Goal: Entertainment & Leisure: Consume media (video, audio)

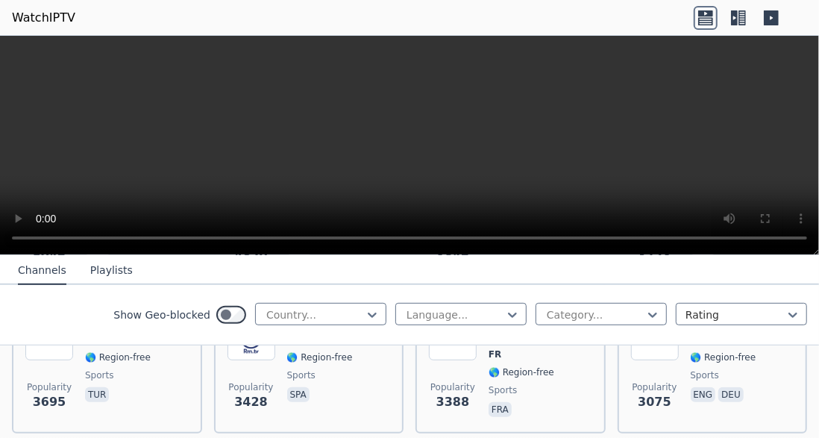
scroll to position [544, 0]
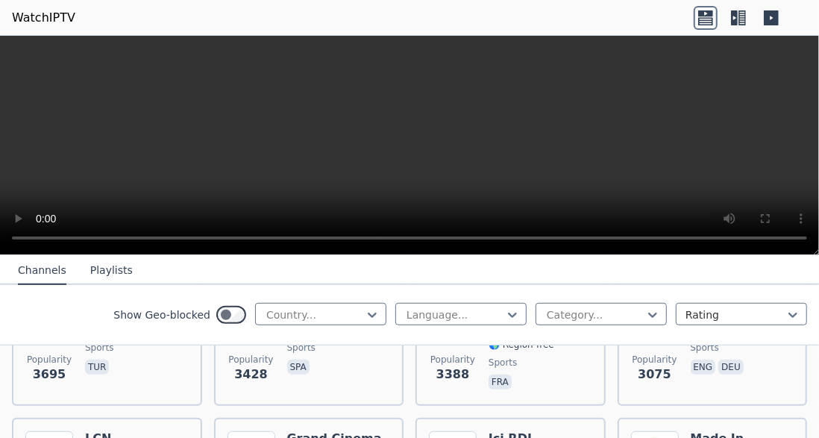
click at [531, 380] on div "Sport en [GEOGRAPHIC_DATA] FR 🌎 Region-free sports fra" at bounding box center [540, 338] width 104 height 107
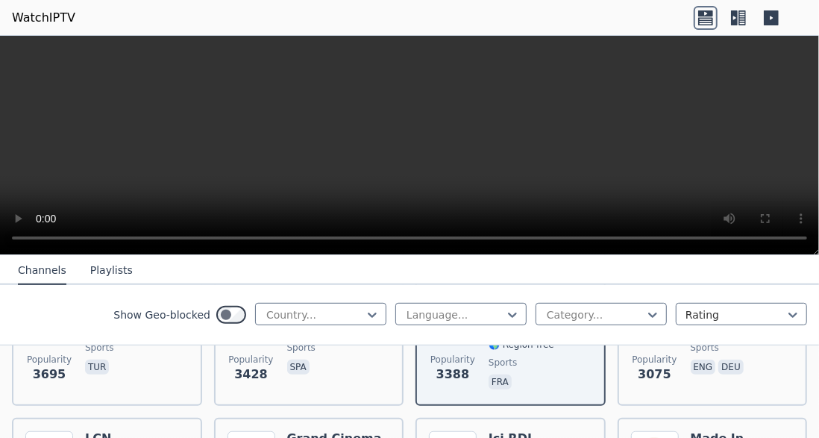
click at [536, 374] on span "fra" at bounding box center [540, 383] width 104 height 18
click at [539, 374] on span "fra" at bounding box center [540, 383] width 104 height 18
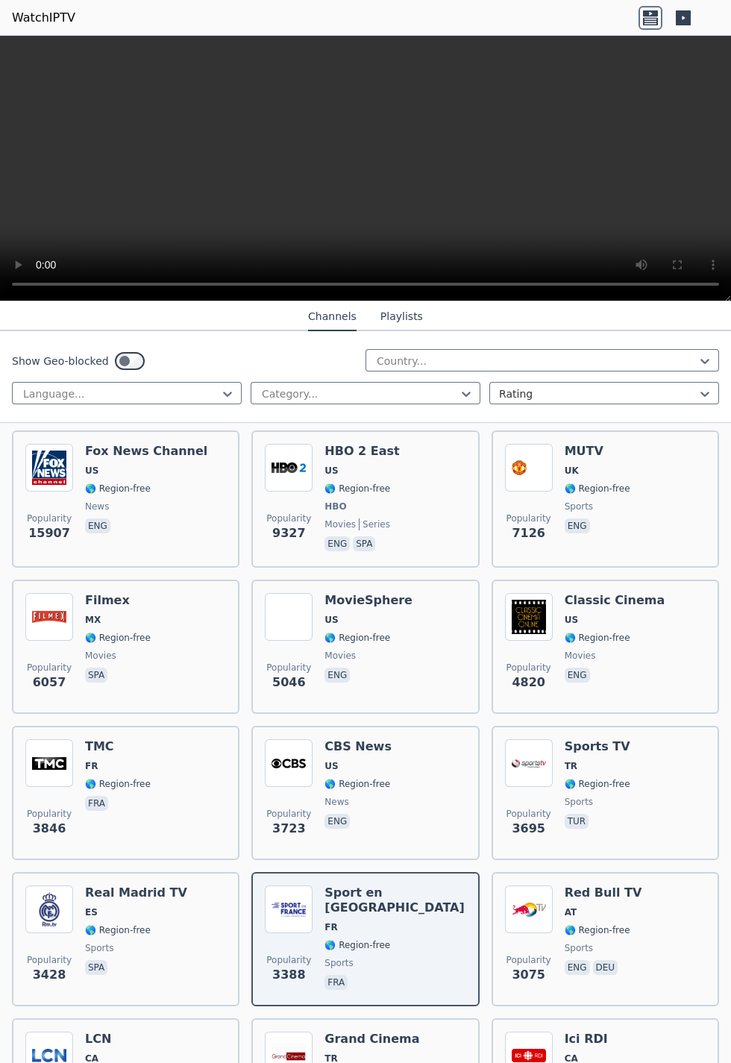
scroll to position [0, 0]
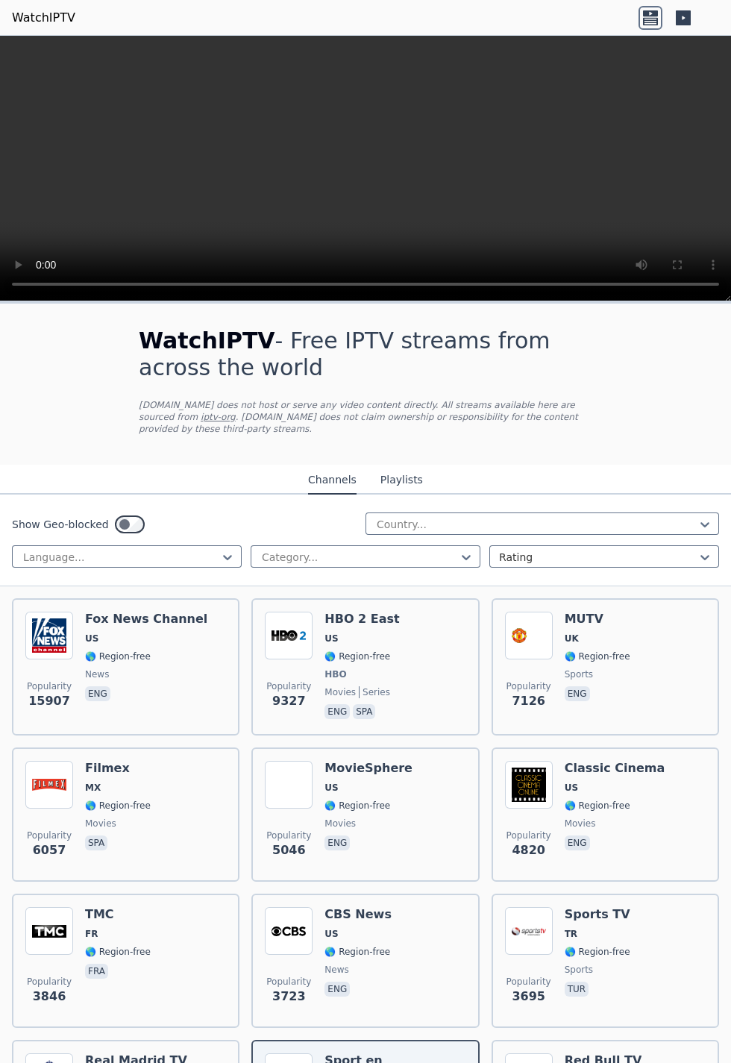
click at [396, 437] on button "Playlists" at bounding box center [401, 480] width 43 height 28
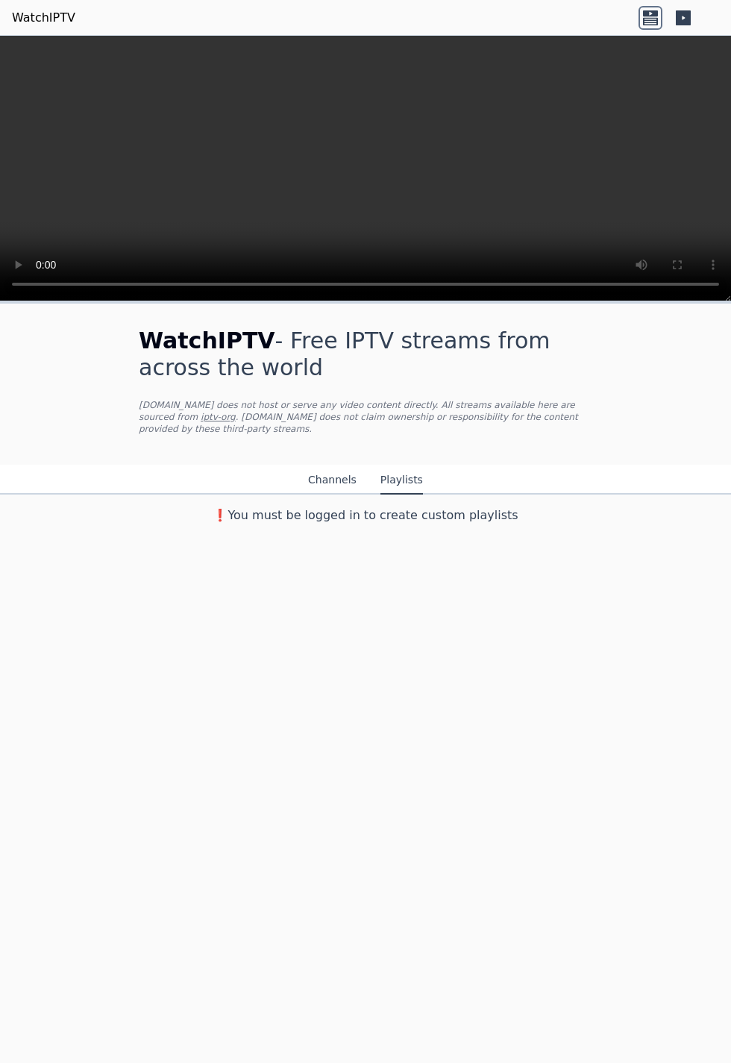
click at [326, 437] on button "Channels" at bounding box center [332, 480] width 48 height 28
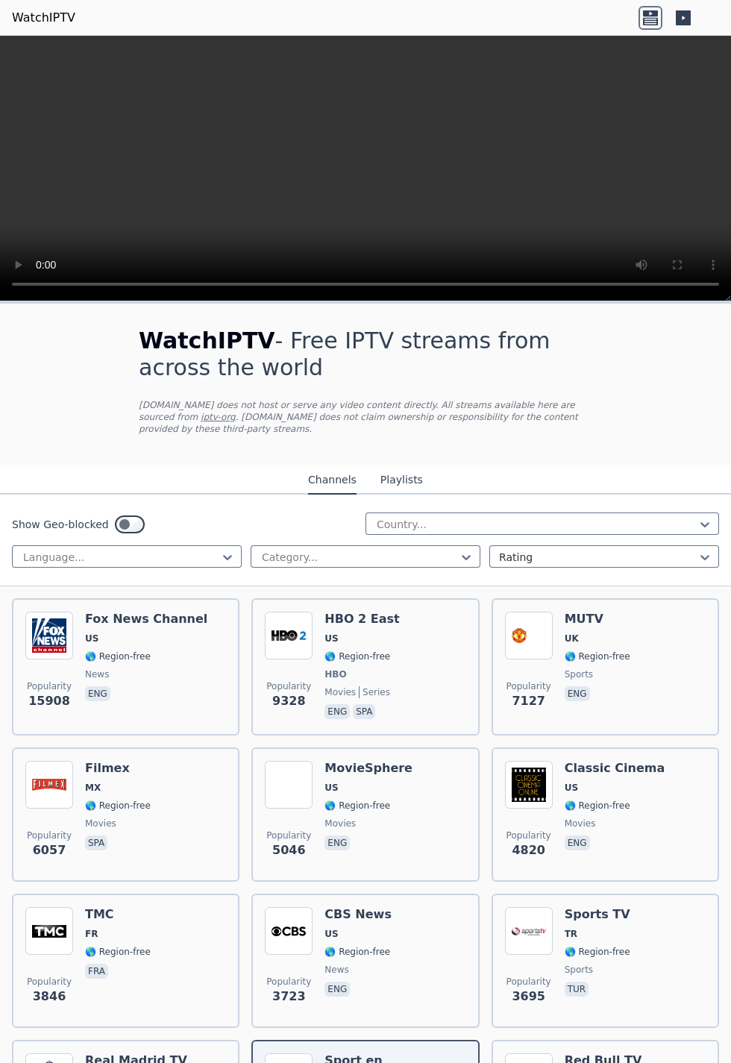
click at [180, 437] on div "[PERSON_NAME] US 🌎 Region-free news eng" at bounding box center [146, 666] width 122 height 110
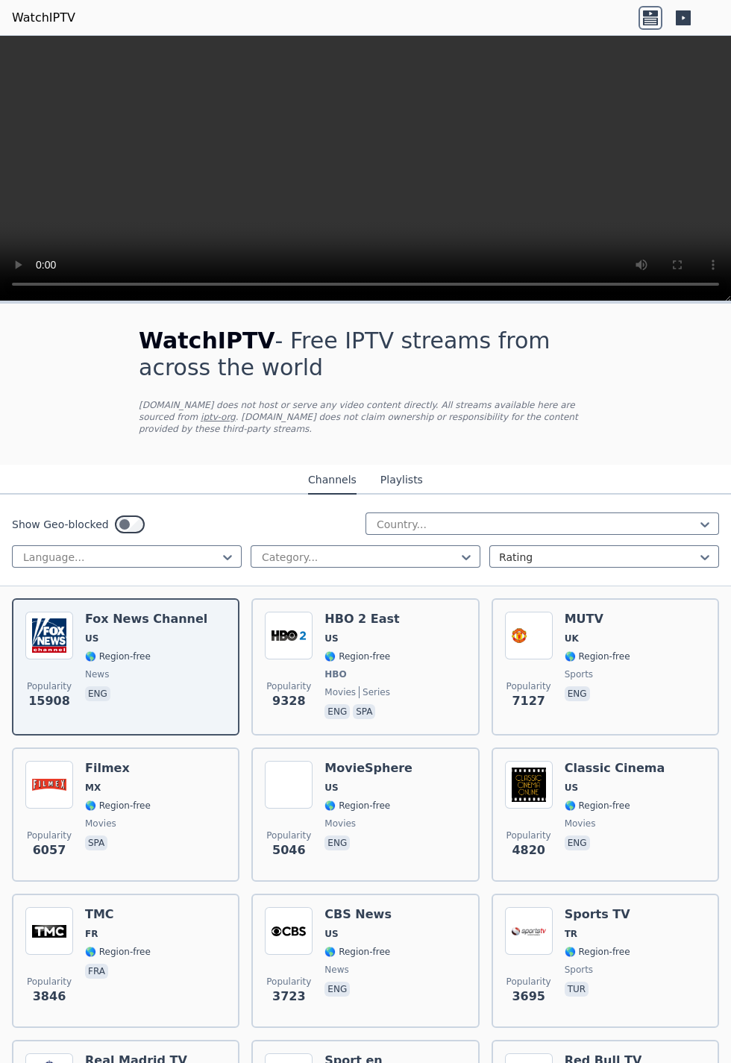
click at [389, 437] on div "Popularity 9328 HBO 2 East US 🌎 Region-free HBO movies series eng spa" at bounding box center [365, 666] width 201 height 110
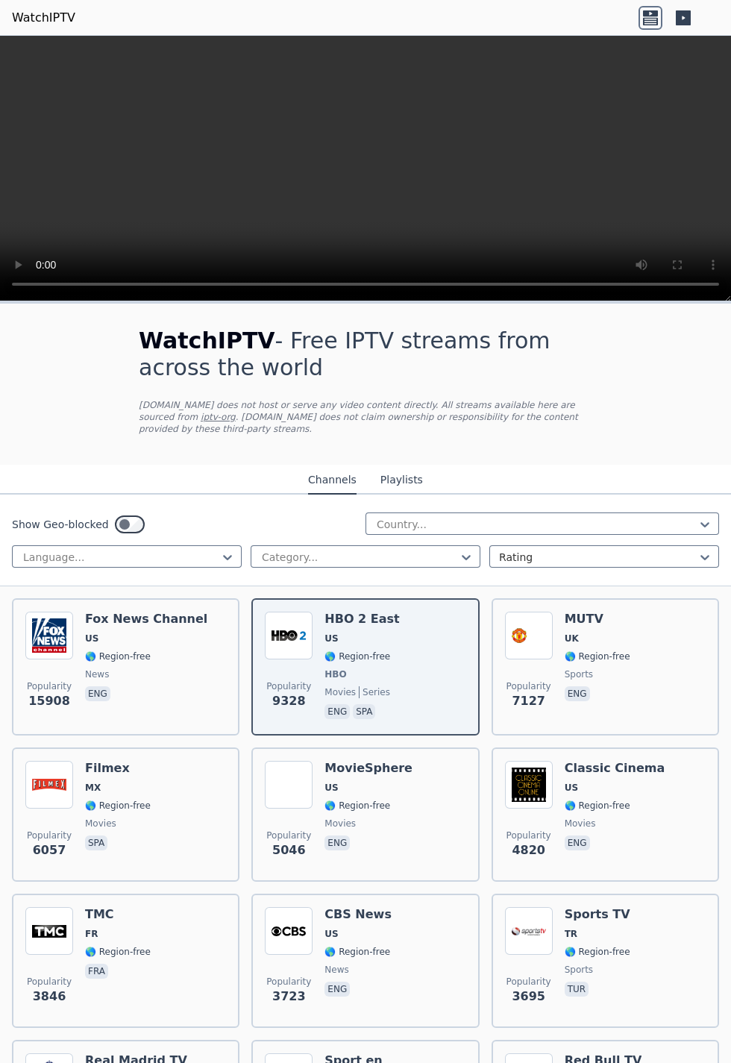
click at [607, 437] on span "eng" at bounding box center [597, 695] width 66 height 18
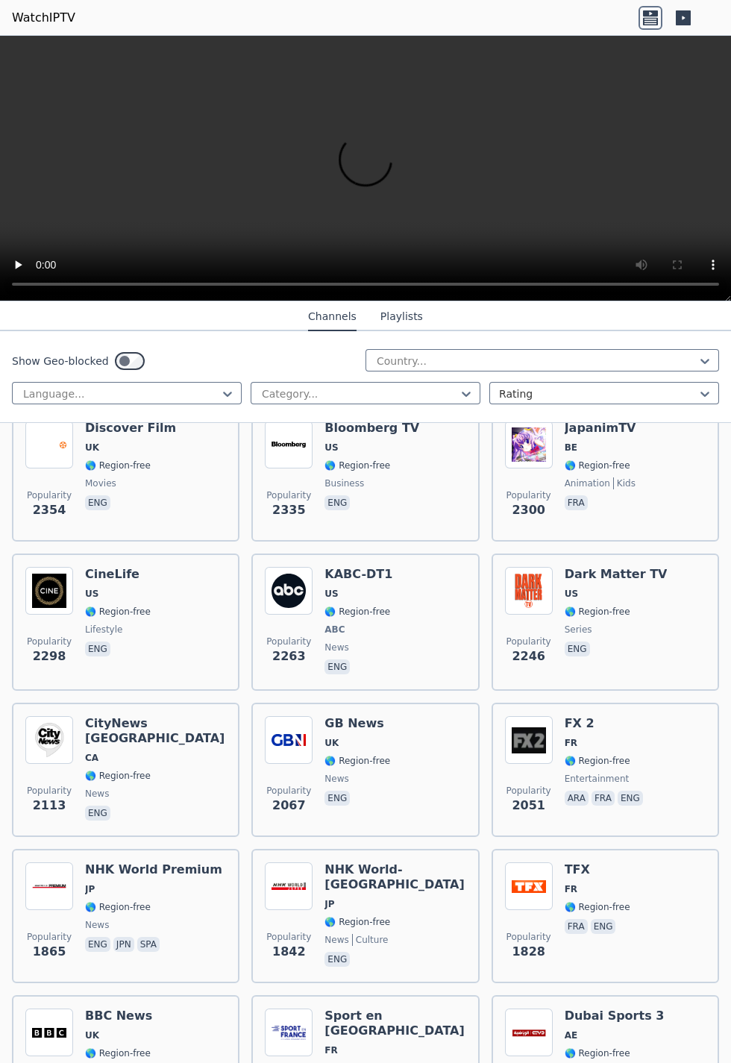
scroll to position [1071, 0]
click at [150, 437] on div "Popularity 2298 CineLife [GEOGRAPHIC_DATA] 🌎 Region-free lifestyle eng" at bounding box center [125, 622] width 201 height 110
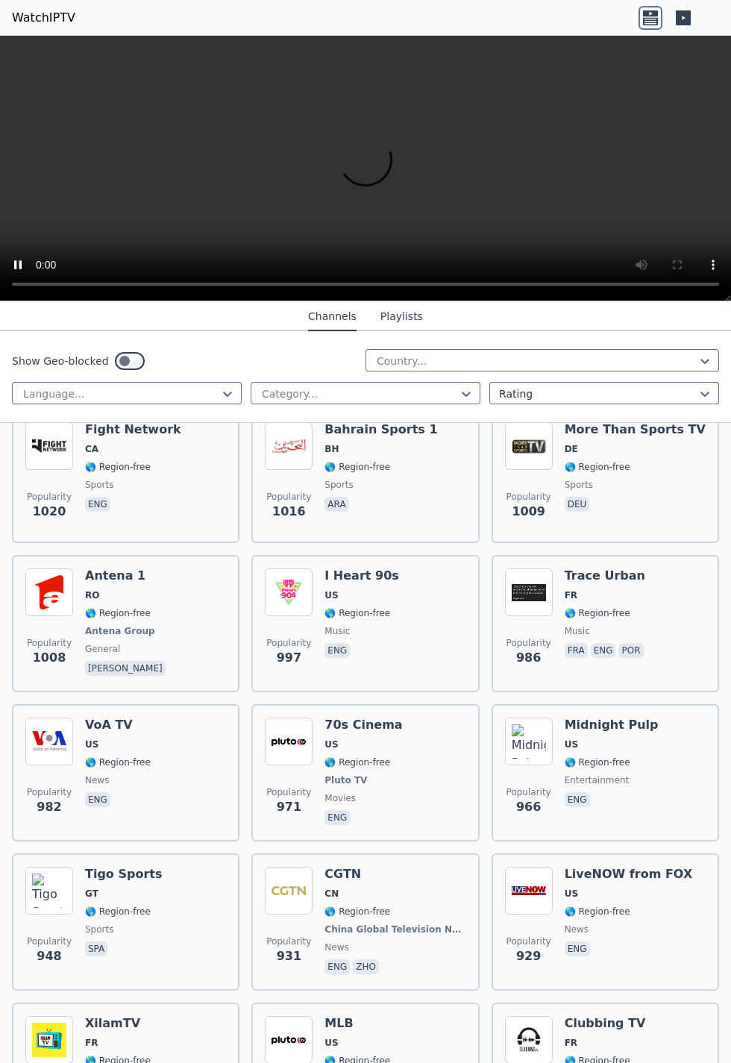
scroll to position [3742, 0]
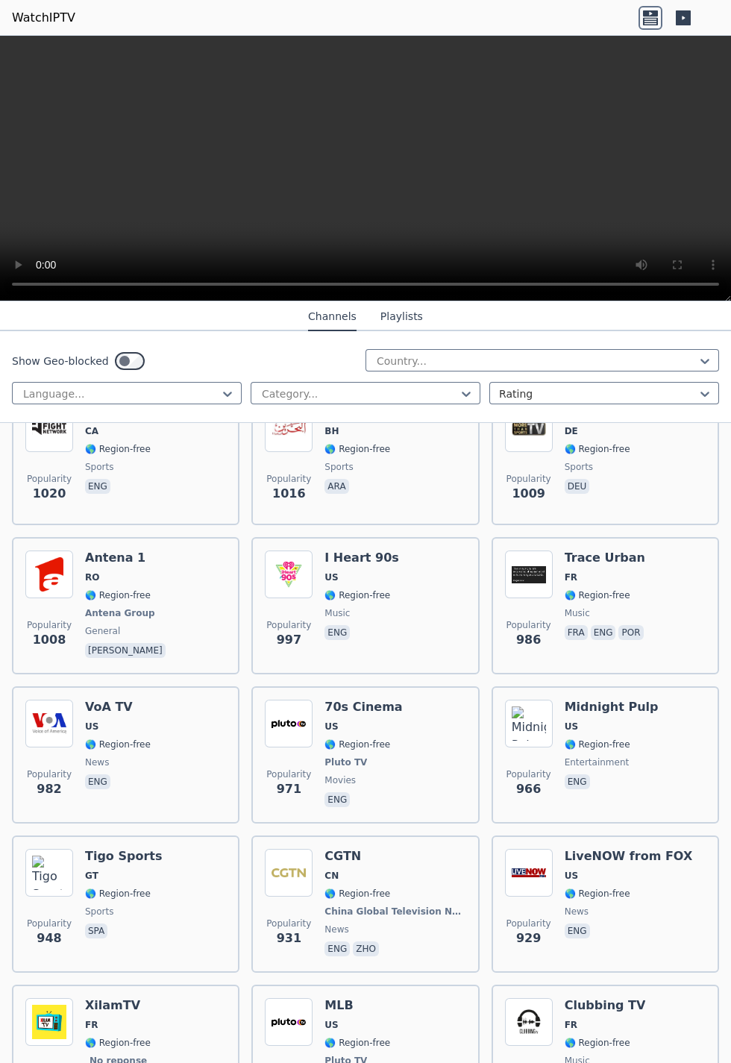
click at [173, 437] on div "Popularity 1008 Antena 1 RO 🌎 Region-free Antena Group general [PERSON_NAME]" at bounding box center [125, 605] width 201 height 110
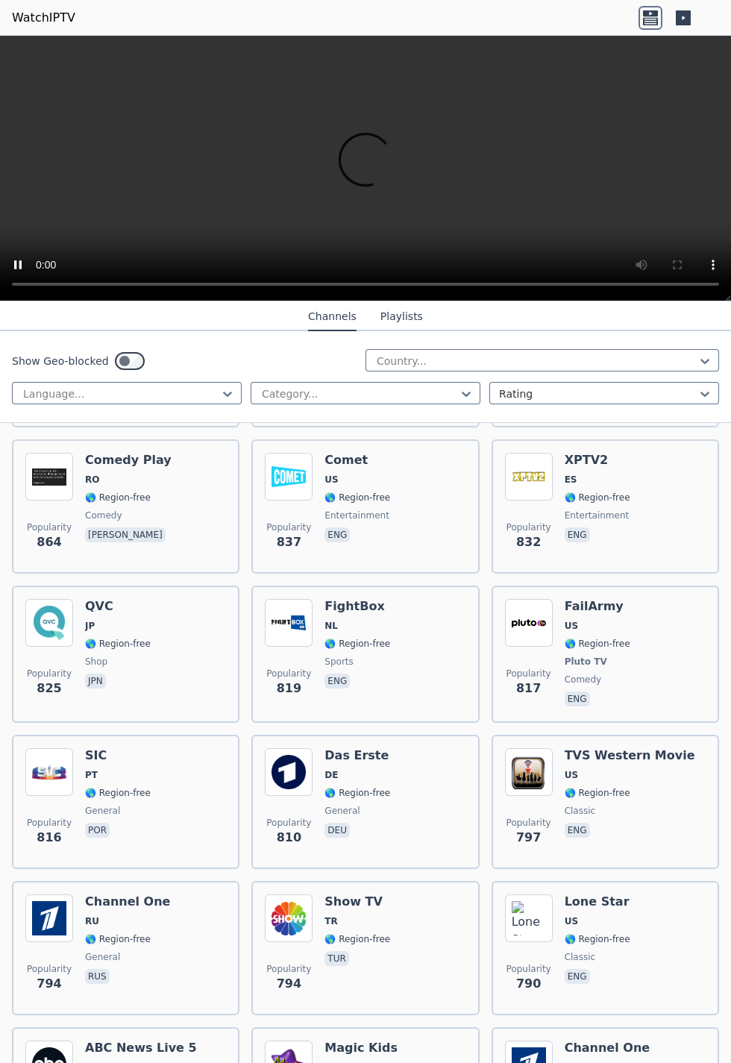
scroll to position [4884, 0]
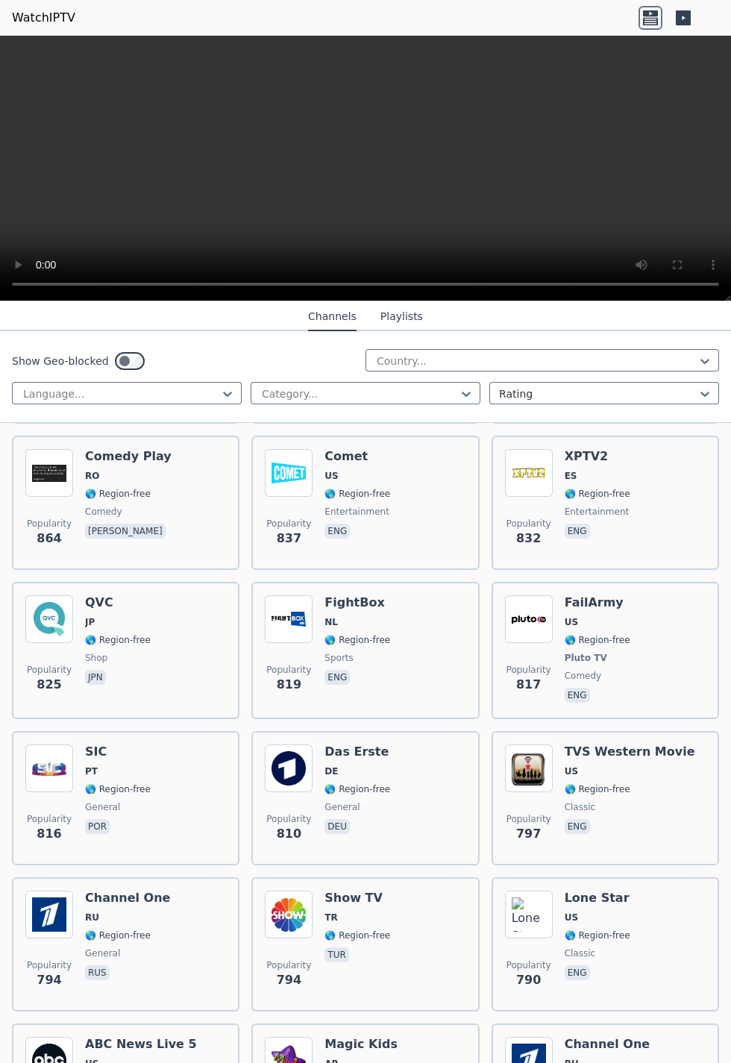
click at [403, 437] on div "Popularity 810 Das Erste DE 🌎 Region-free general deu" at bounding box center [365, 797] width 201 height 107
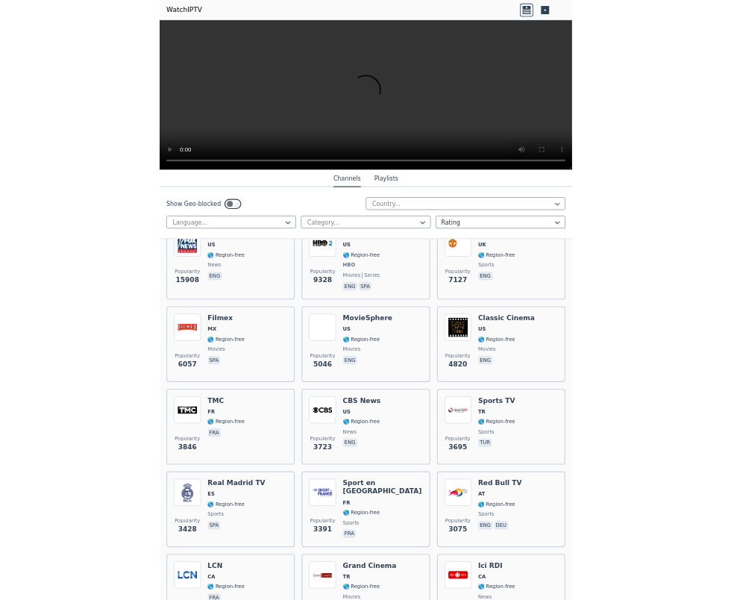
scroll to position [0, 0]
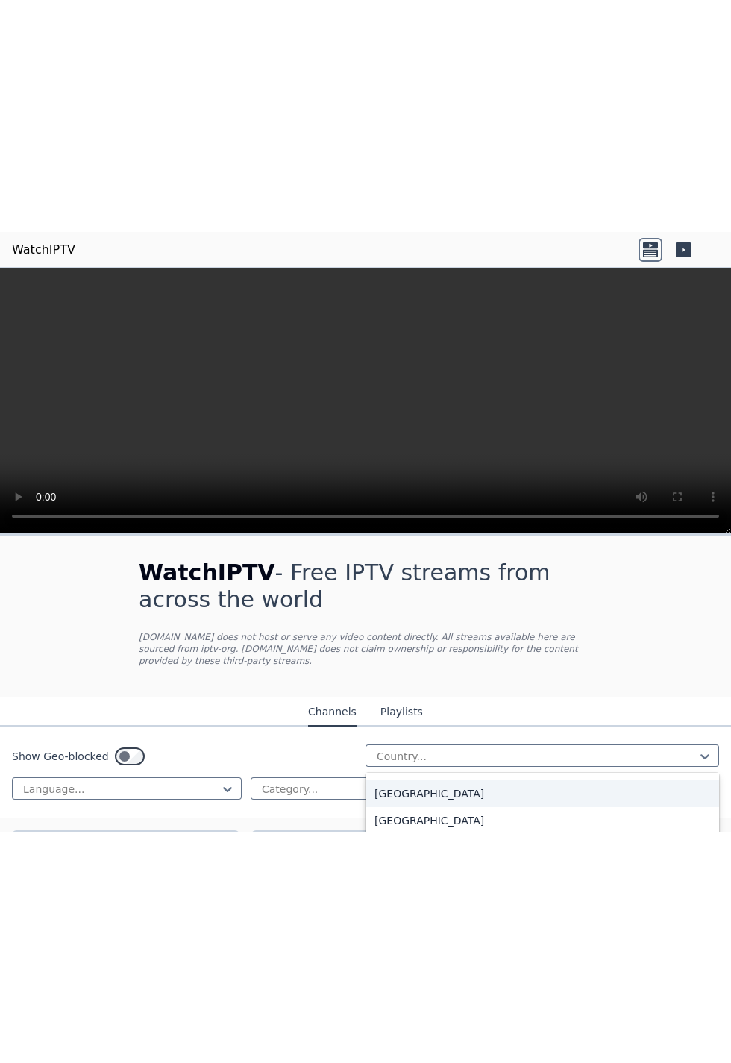
scroll to position [3944, 0]
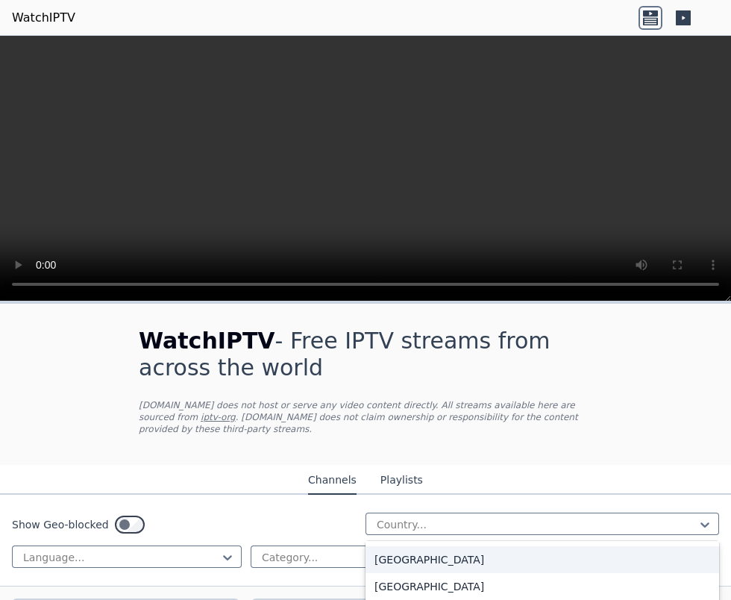
click at [411, 437] on div "[GEOGRAPHIC_DATA]" at bounding box center [541, 586] width 353 height 27
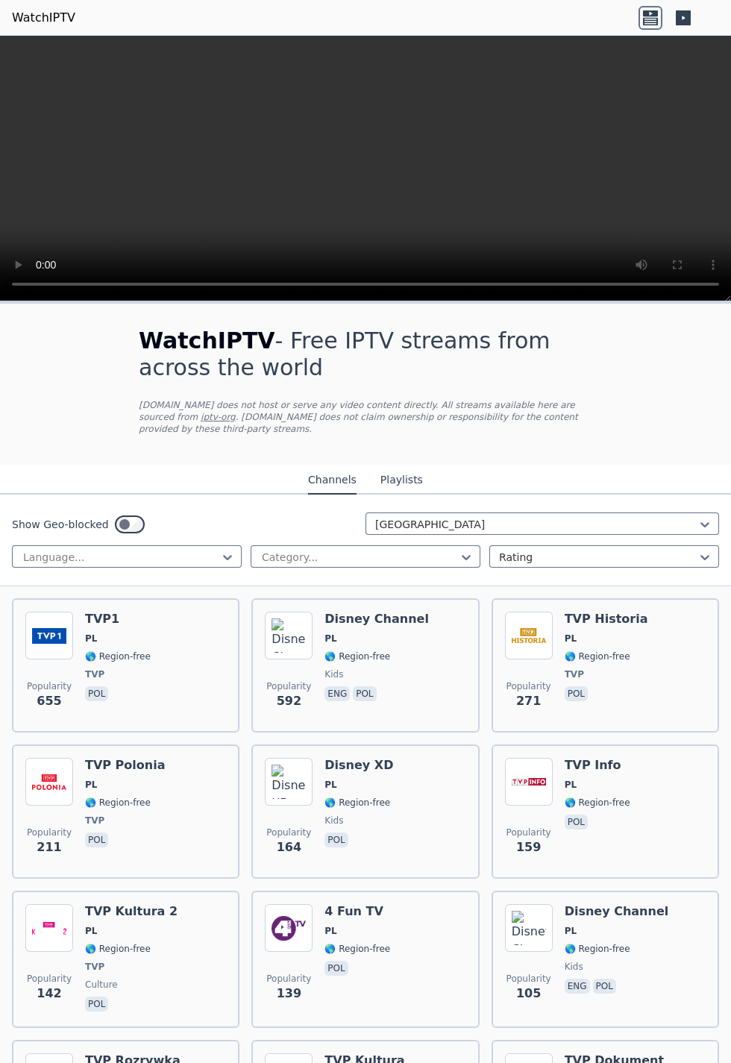
click at [180, 437] on div "Popularity 655 TVP1 PL 🌎 Region-free TVP pol" at bounding box center [125, 664] width 201 height 107
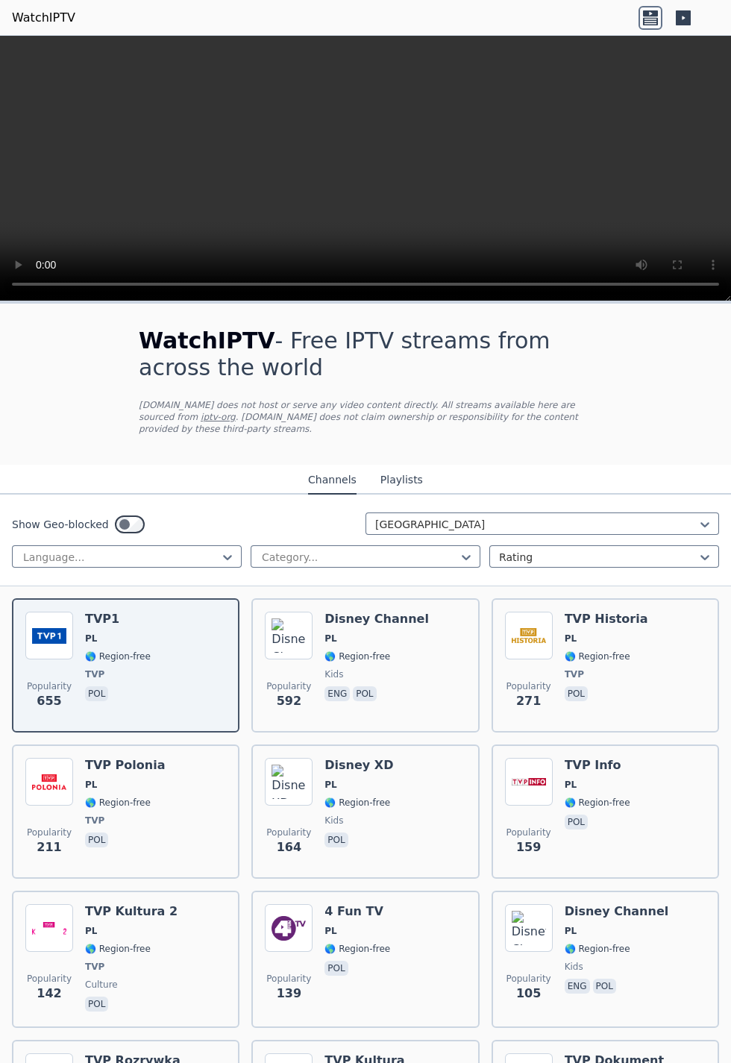
click at [433, 437] on div "Popularity 592 Disney Channel PL 🌎 Region-free kids eng pol" at bounding box center [365, 664] width 201 height 107
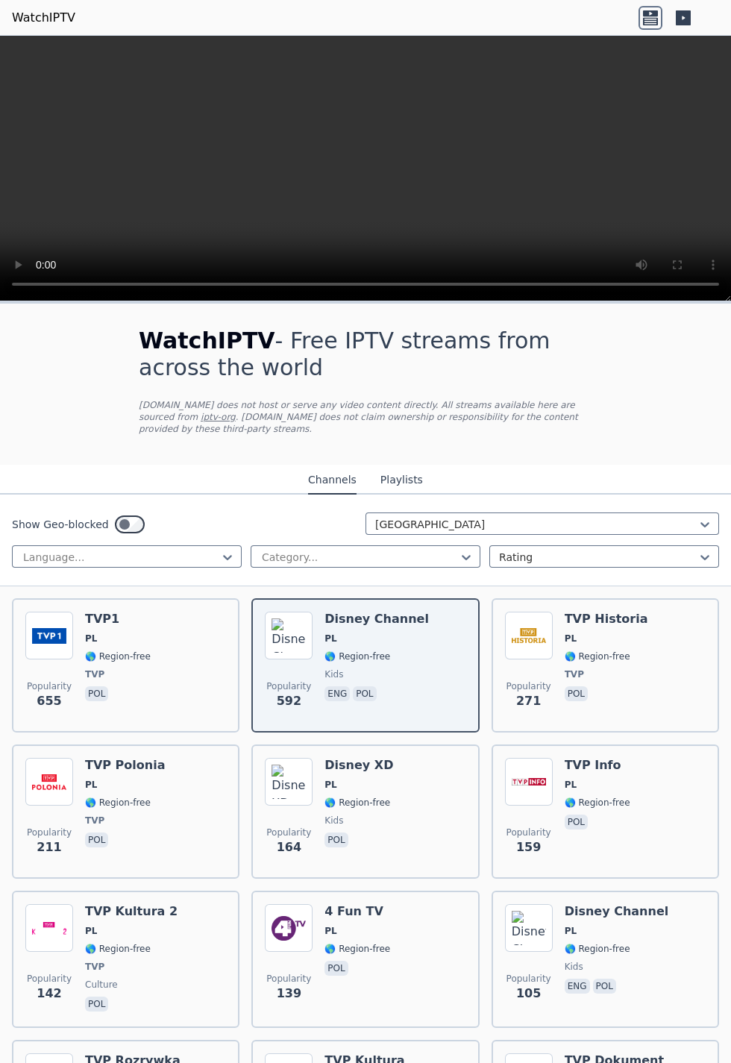
click at [600, 437] on span "pol" at bounding box center [597, 823] width 66 height 18
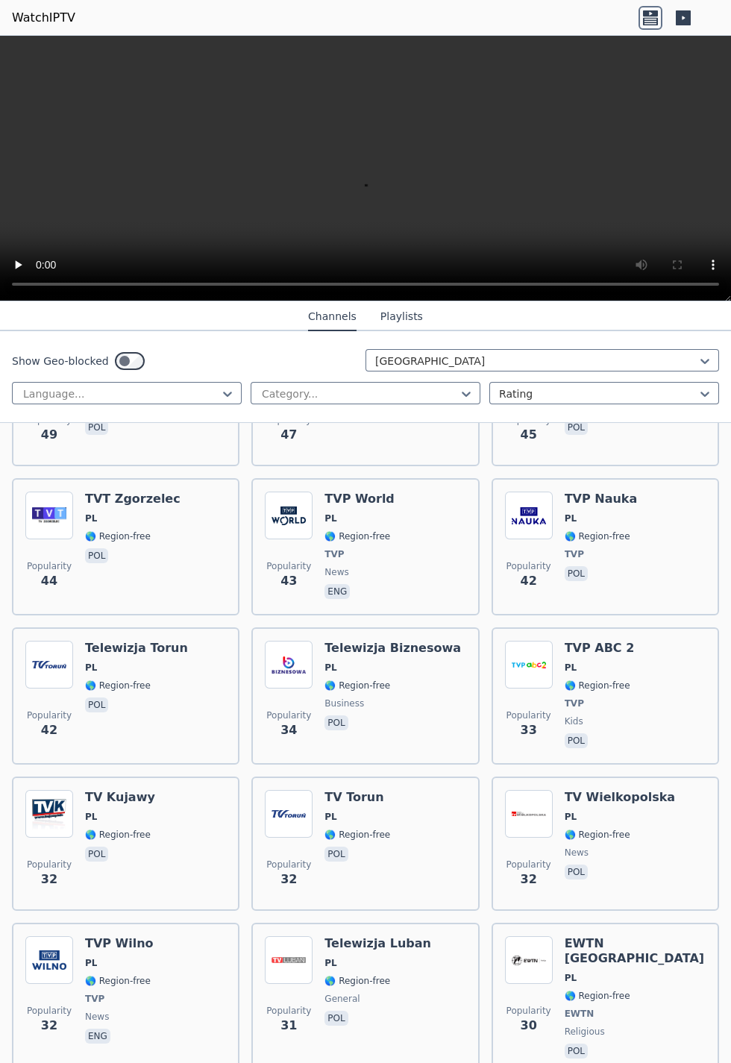
scroll to position [1500, 0]
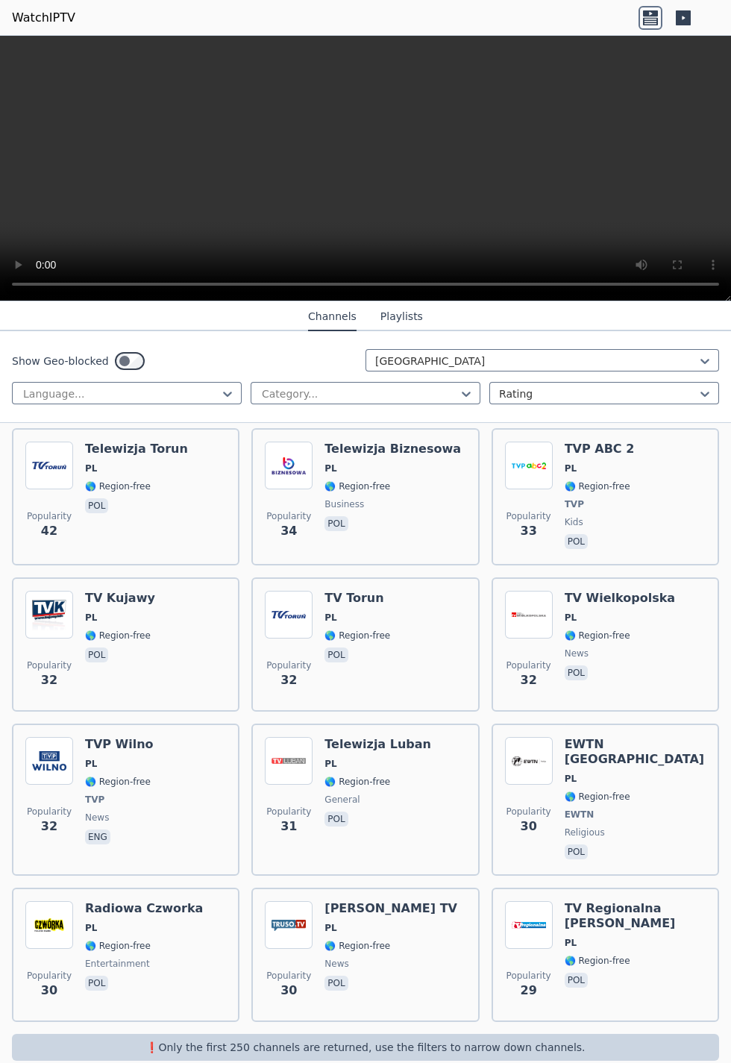
click at [405, 437] on div "Telewizja [PERSON_NAME] 🌎 Region-free general pol" at bounding box center [377, 799] width 107 height 125
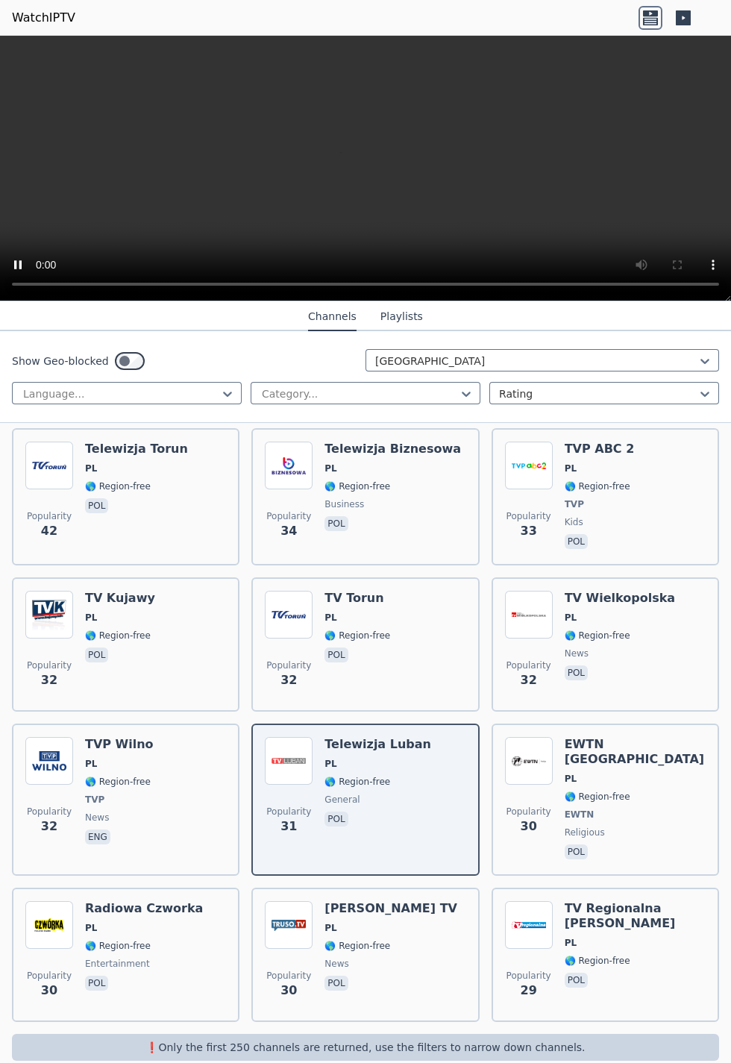
click at [605, 437] on span "🌎 Region-free" at bounding box center [597, 635] width 66 height 12
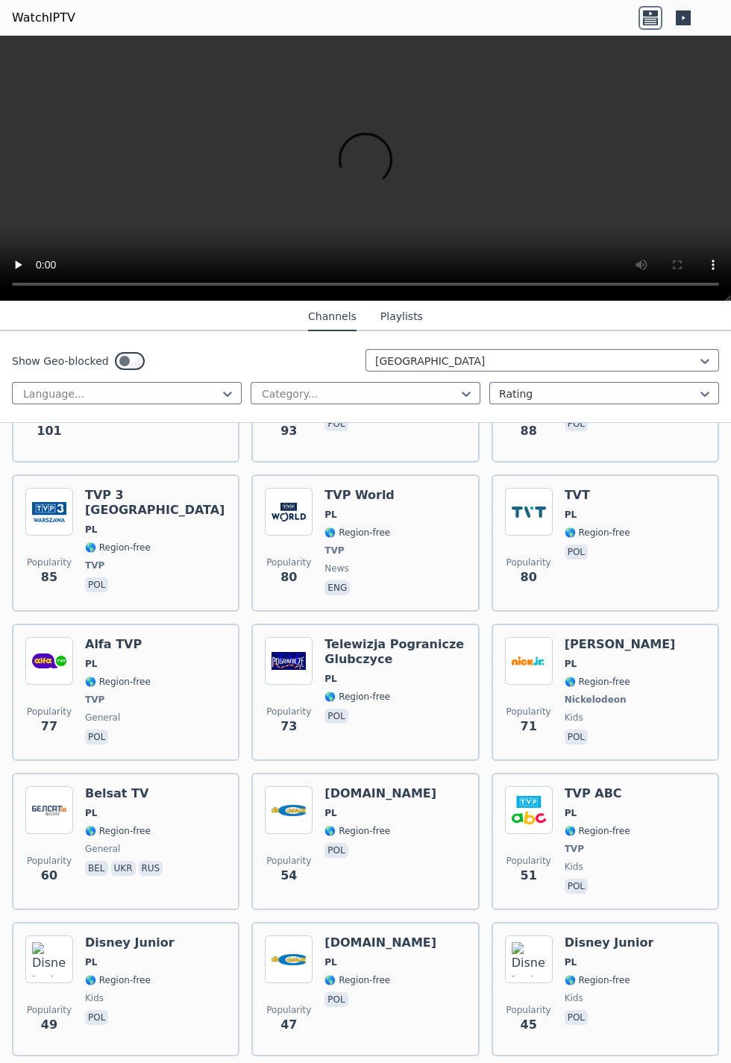
scroll to position [711, 0]
click at [608, 437] on span "PL" at bounding box center [597, 515] width 66 height 12
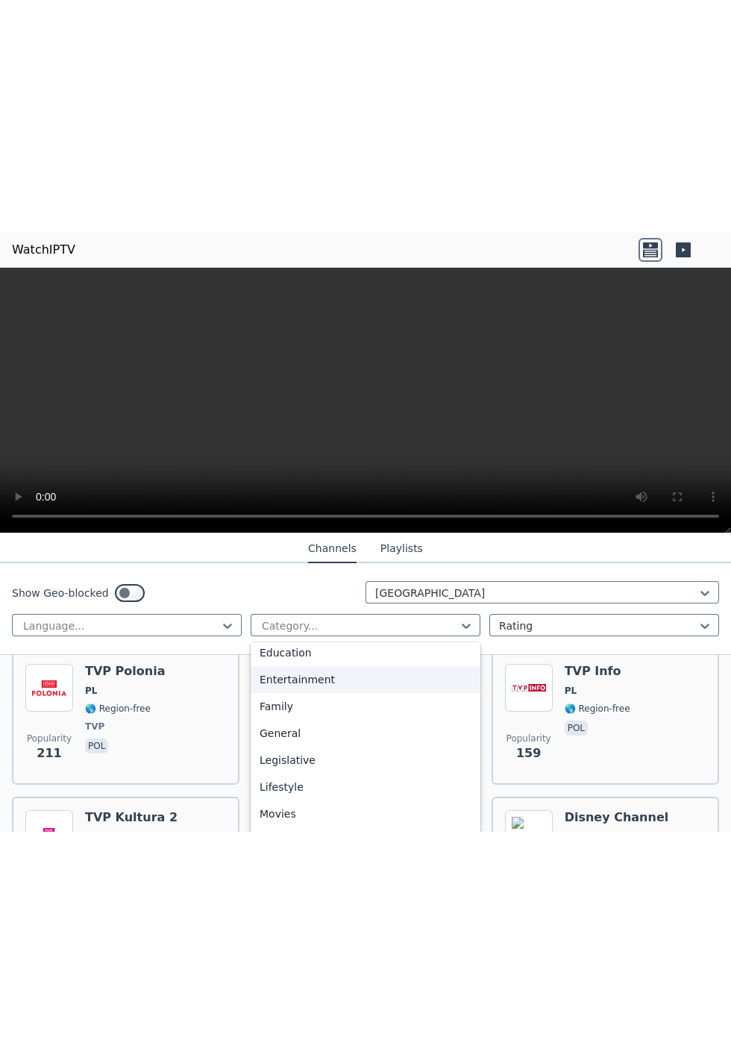
scroll to position [254, 0]
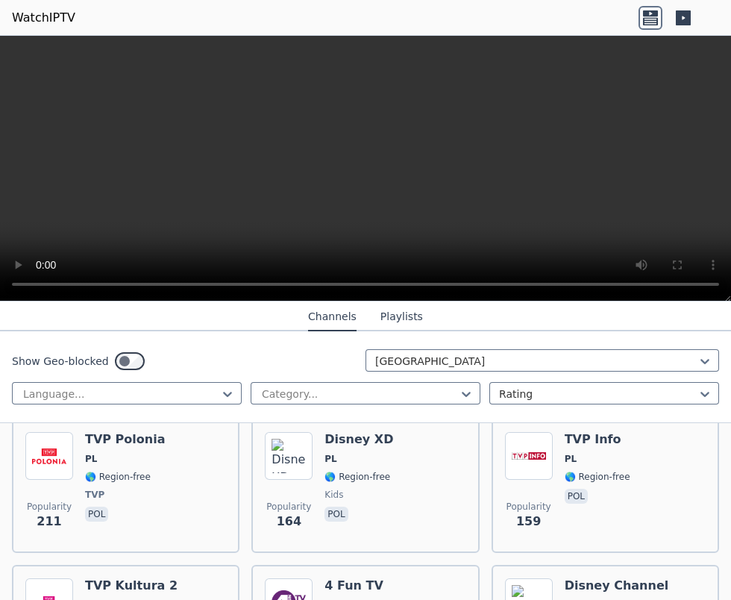
click at [681, 345] on div "Show Geo-blocked Poland Language... Category... Rating" at bounding box center [365, 377] width 731 height 92
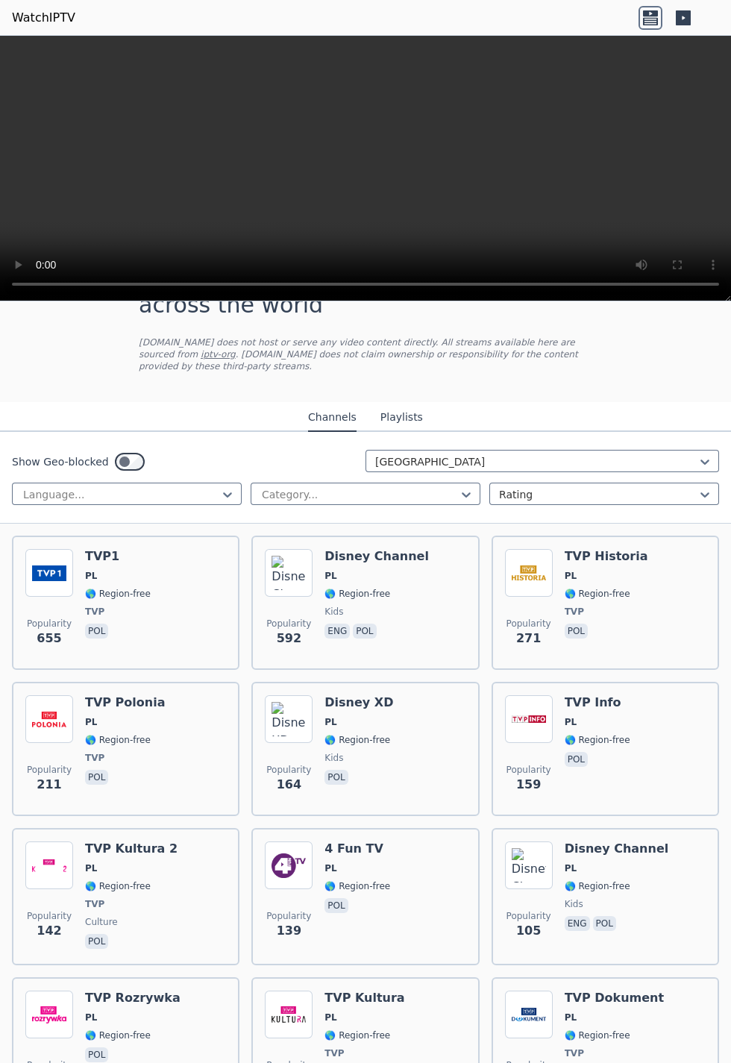
scroll to position [0, 0]
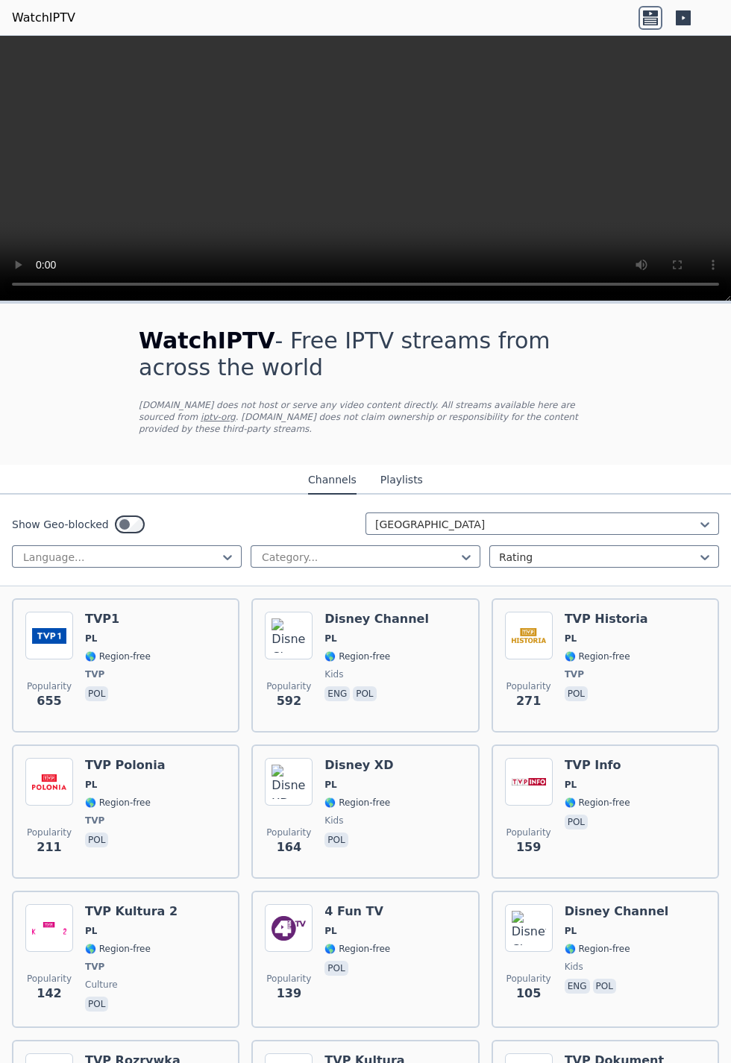
click at [159, 437] on div "Popularity 211 TVP Polonia PL 🌎 Region-free TVP pol" at bounding box center [125, 811] width 201 height 107
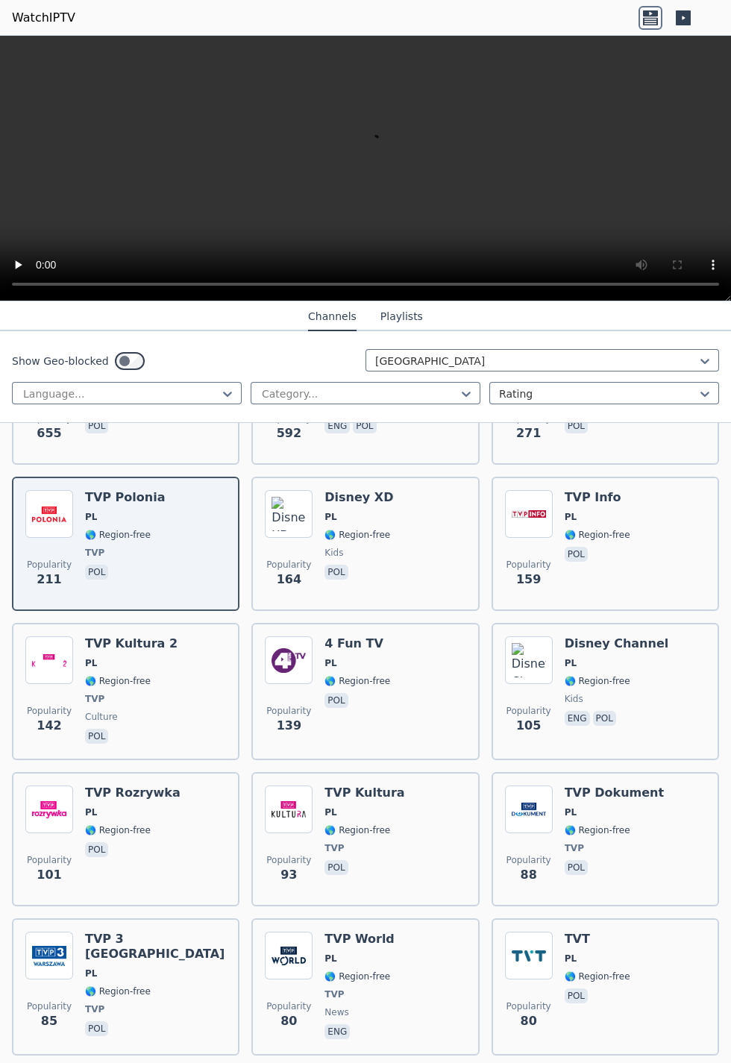
scroll to position [294, 0]
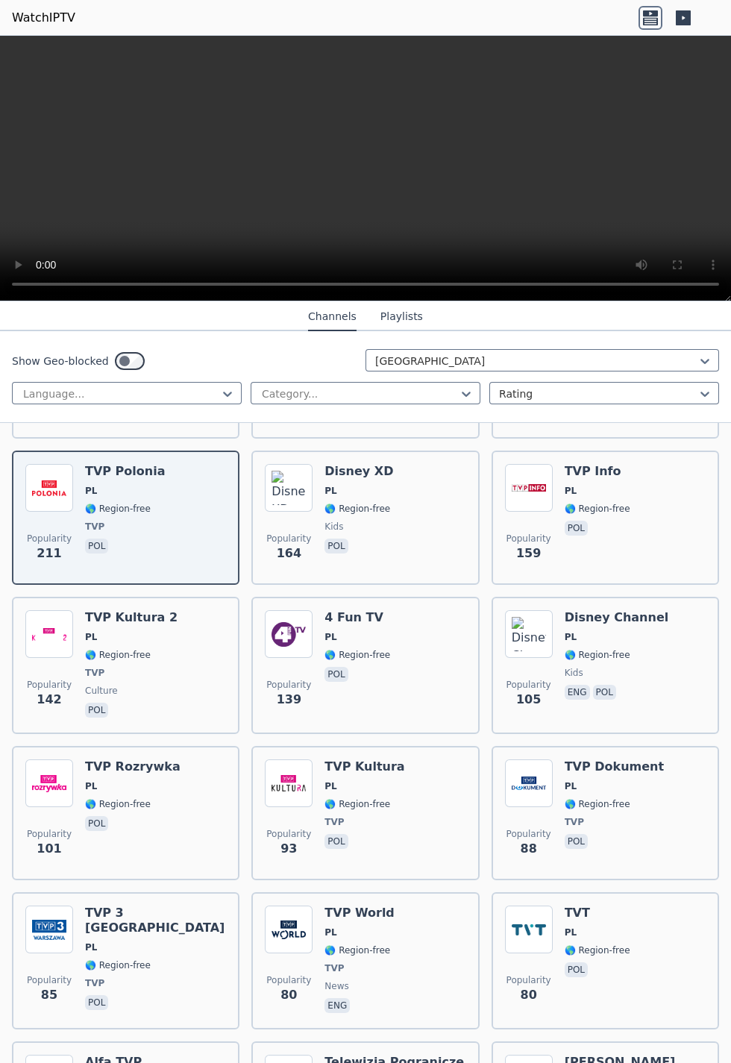
click at [402, 437] on div "Popularity 139 4 Fun TV PL 🌎 Region-free pol" at bounding box center [365, 665] width 201 height 110
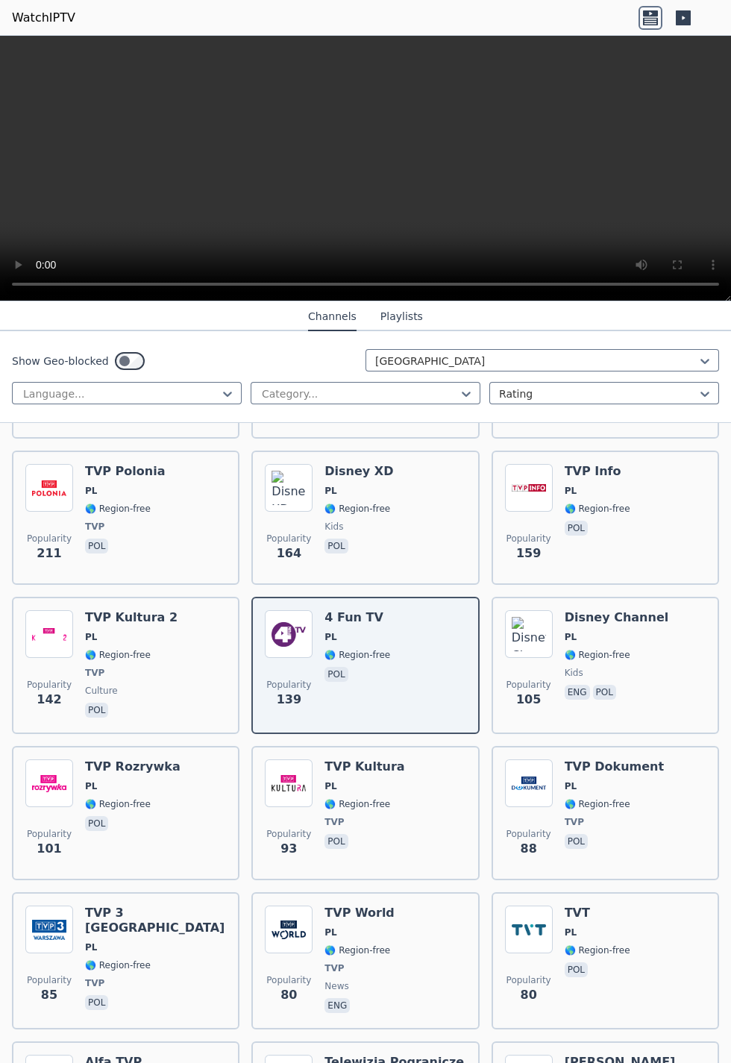
click at [157, 437] on div "TVP Kultura 2 PL 🌎 Region-free TVP culture pol" at bounding box center [131, 665] width 92 height 110
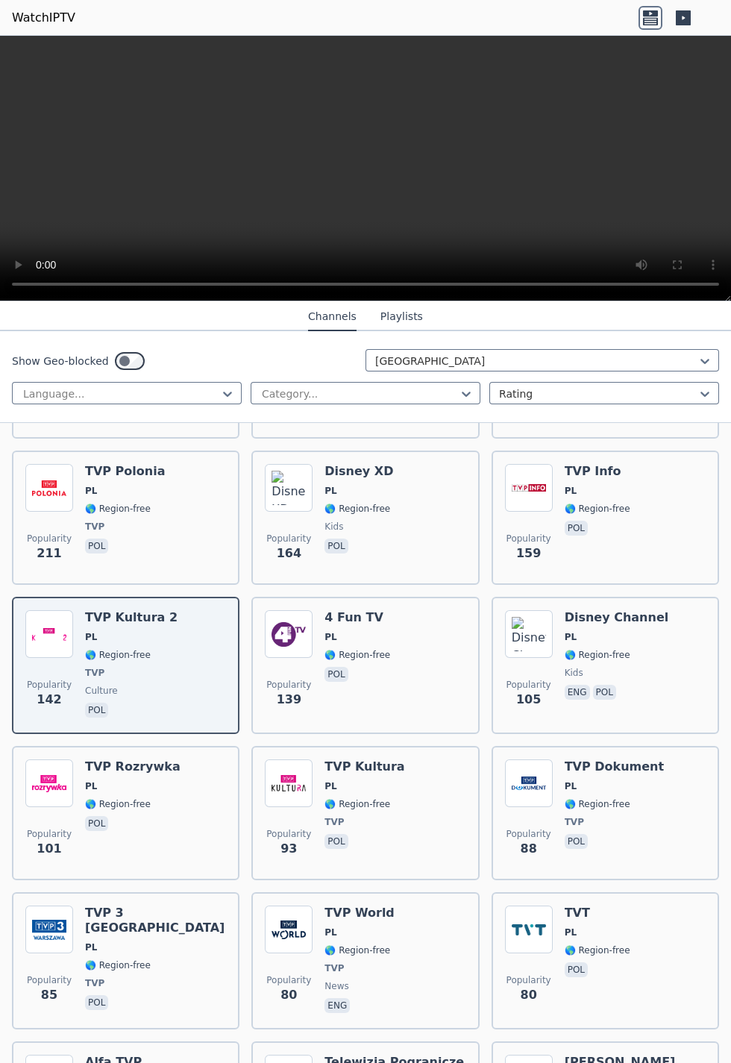
click at [171, 437] on div "Popularity 142 TVP Kultura 2 PL 🌎 Region-free TVP culture pol" at bounding box center [125, 665] width 201 height 110
click at [199, 437] on div "Popularity 101 TVP Rozrywka PL 🌎 Region-free pol" at bounding box center [125, 812] width 201 height 107
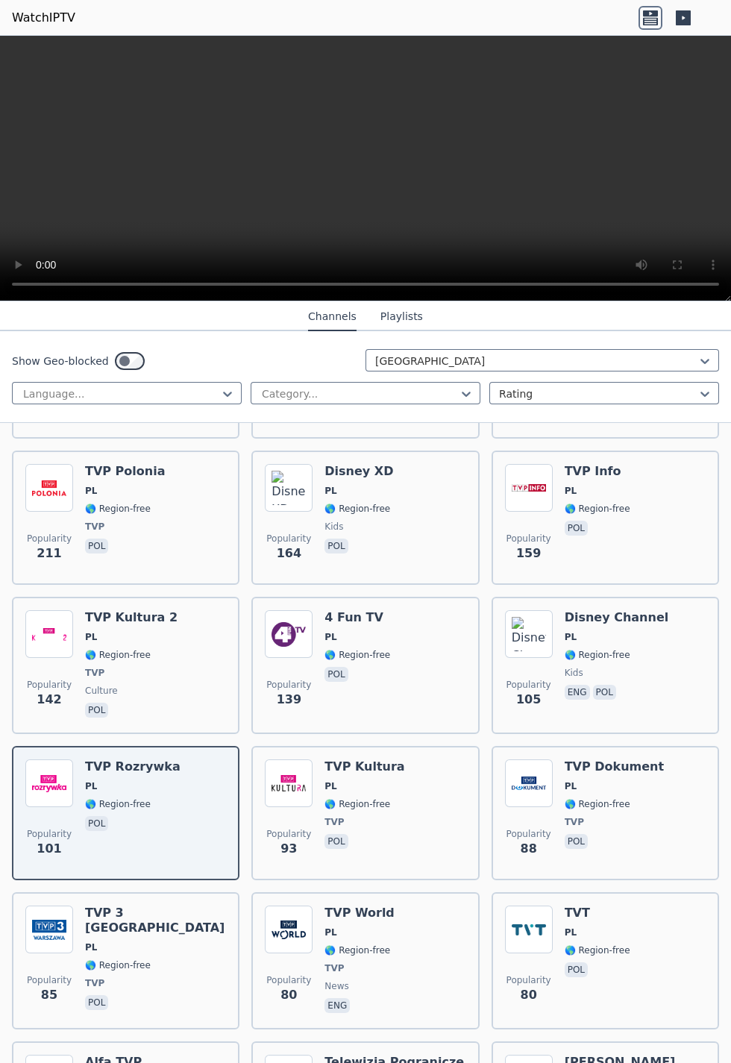
click at [201, 437] on div "Popularity 101 TVP Rozrywka PL 🌎 Region-free pol" at bounding box center [125, 812] width 201 height 107
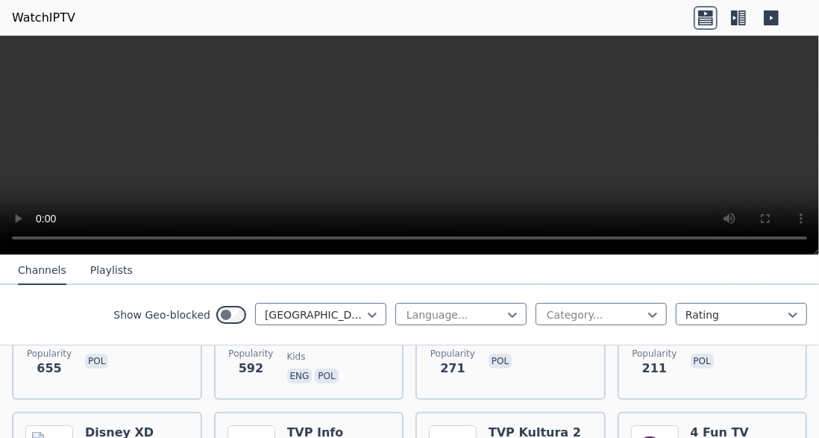
scroll to position [224, 0]
